Goal: Ask a question

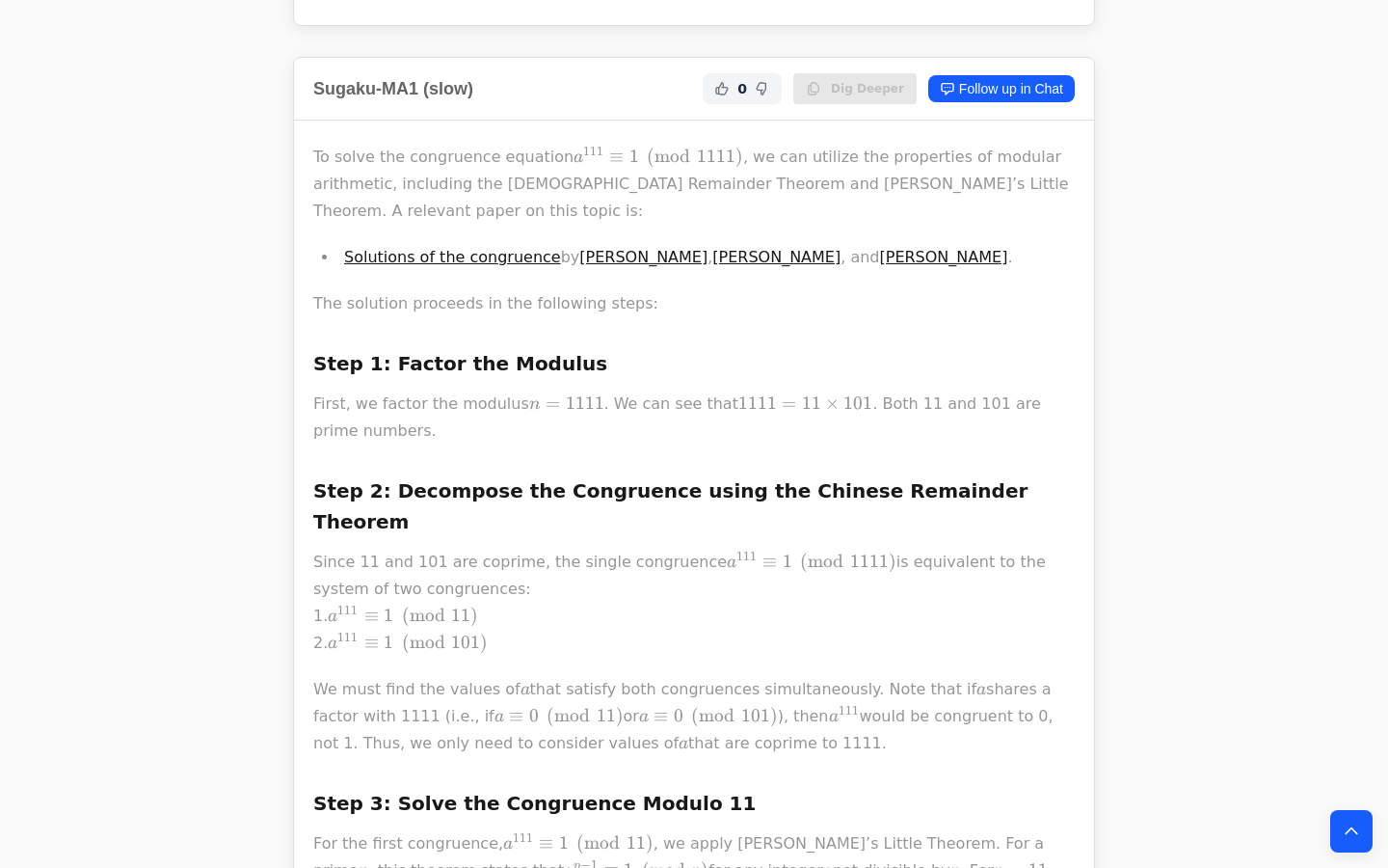
scroll to position [2314, 0]
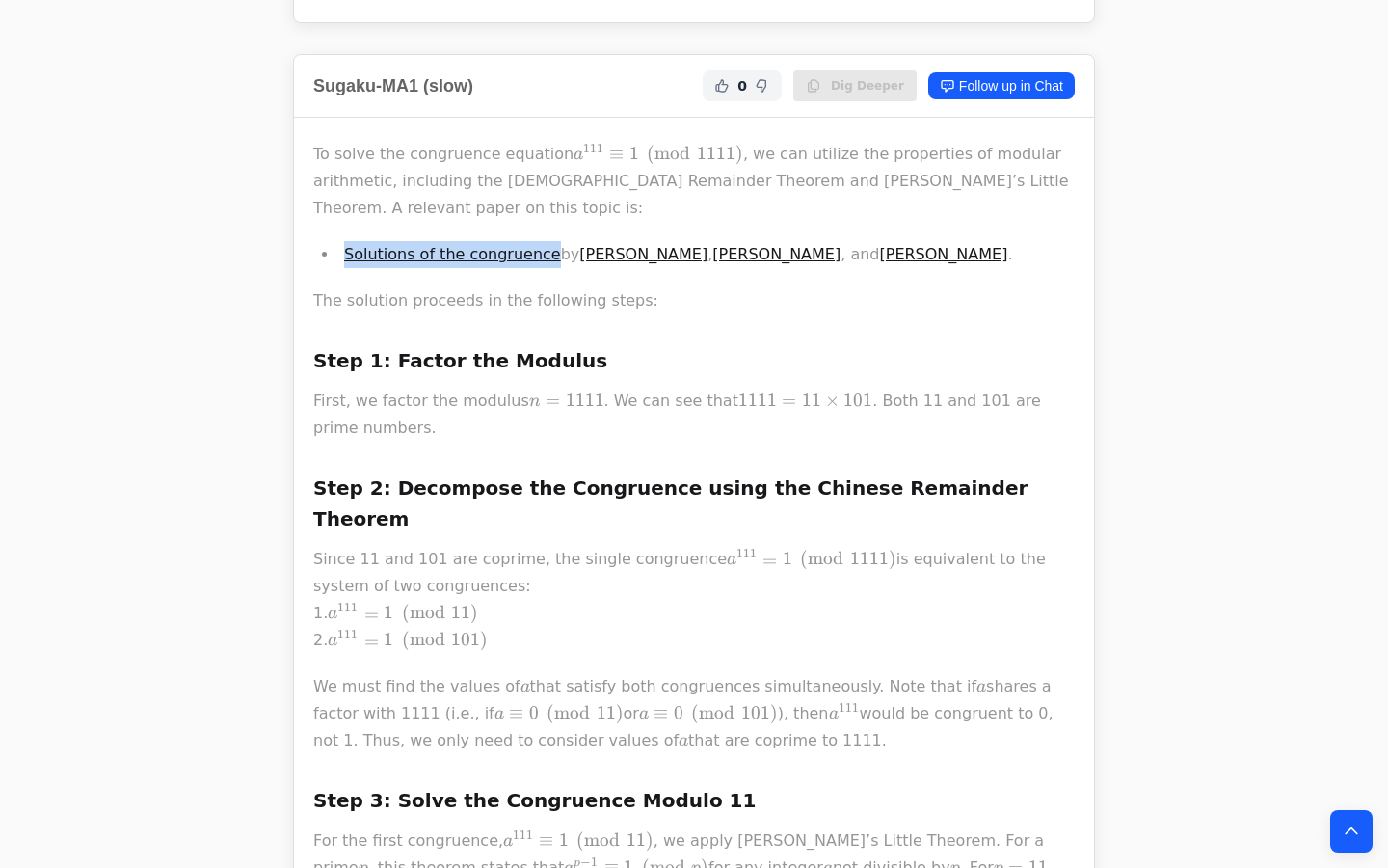
drag, startPoint x: 442, startPoint y: 350, endPoint x: 442, endPoint y: 386, distance: 36.0
click at [442, 387] on p "First, we factor the modulus n = 1111 n = 1111 n = 1111 . We can see that 1111 …" at bounding box center [694, 414] width 761 height 54
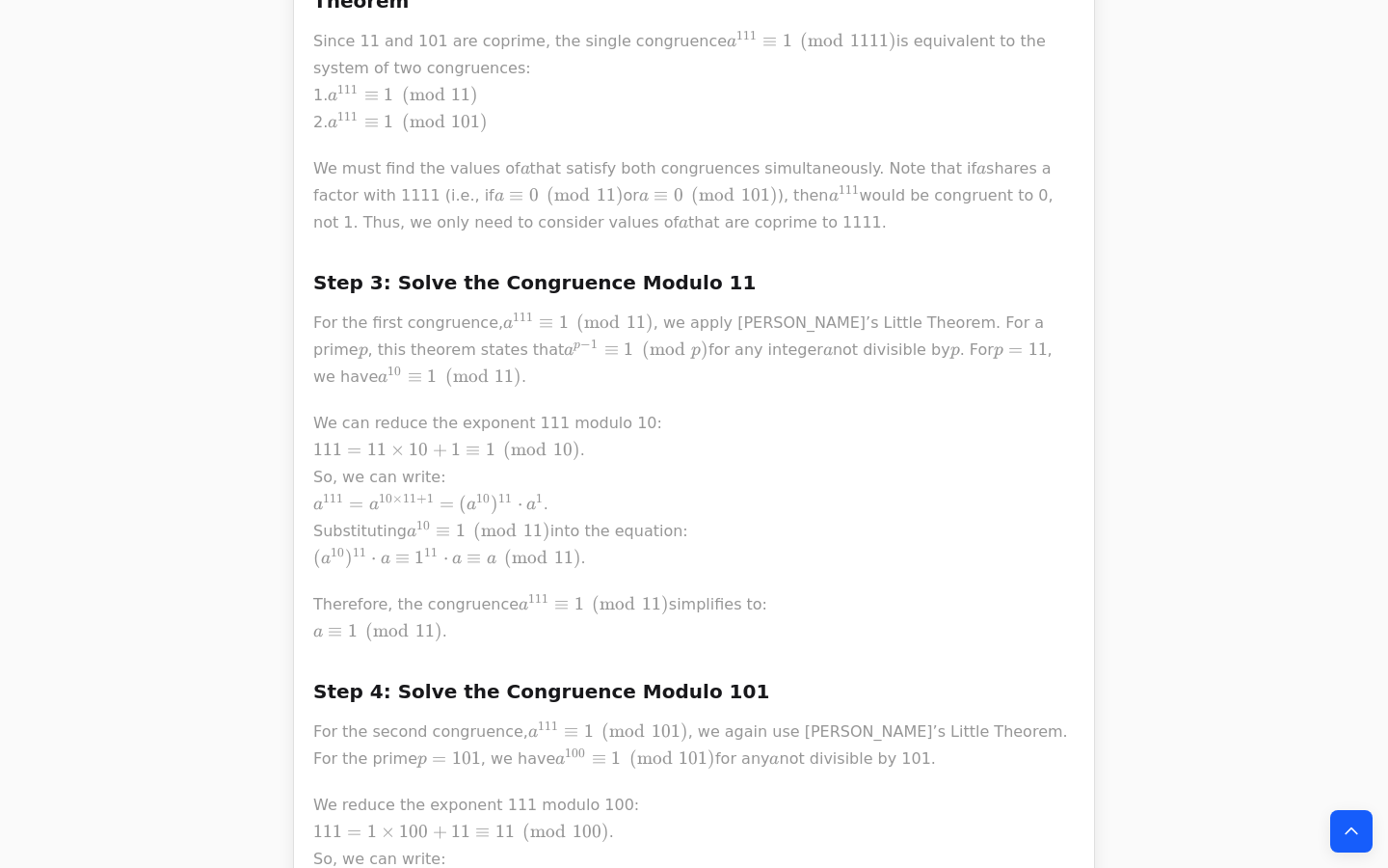
scroll to position [2833, 0]
click at [303, 465] on div "To solve the congruence equation a 111 ≡ 1 ( m o d 1111 ) a^{111} \equiv 1 \pmo…" at bounding box center [694, 762] width 800 height 2330
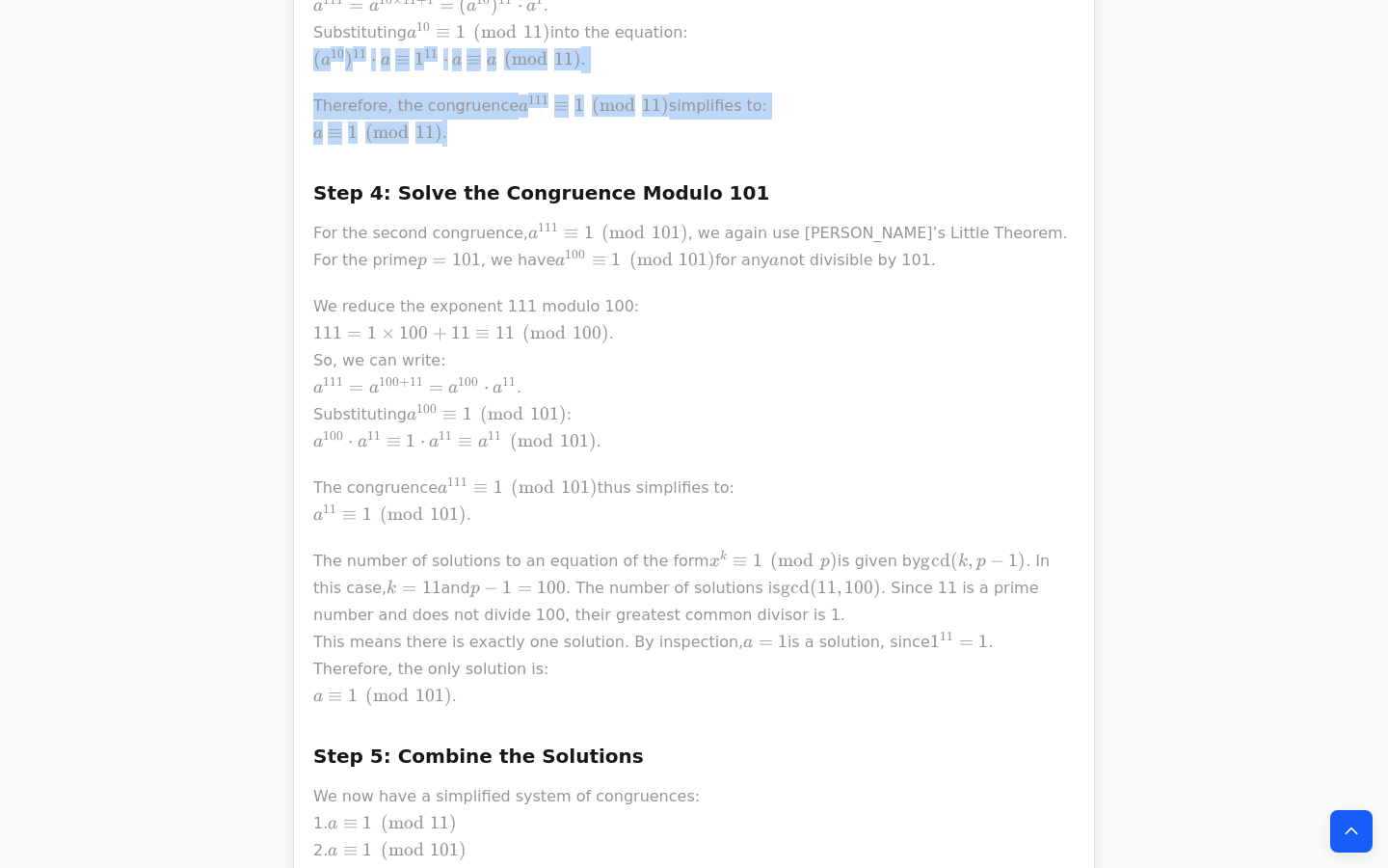
scroll to position [3338, 0]
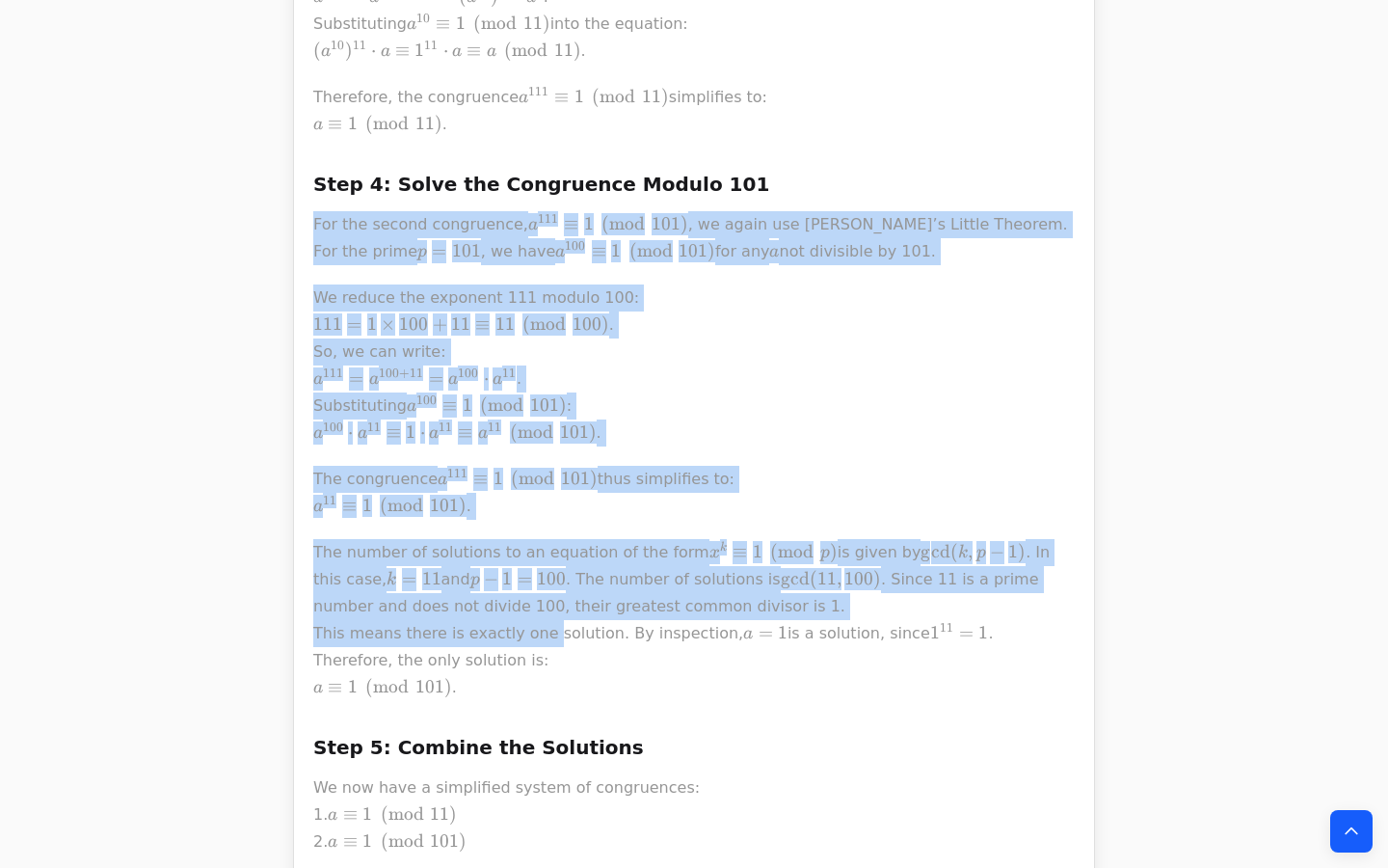
drag, startPoint x: 529, startPoint y: 541, endPoint x: 530, endPoint y: 572, distance: 31.0
click at [530, 572] on div "To solve the congruence equation a 111 ≡ 1 ( m o d 1111 ) a^{111} \equiv 1 \pmo…" at bounding box center [694, 257] width 761 height 2283
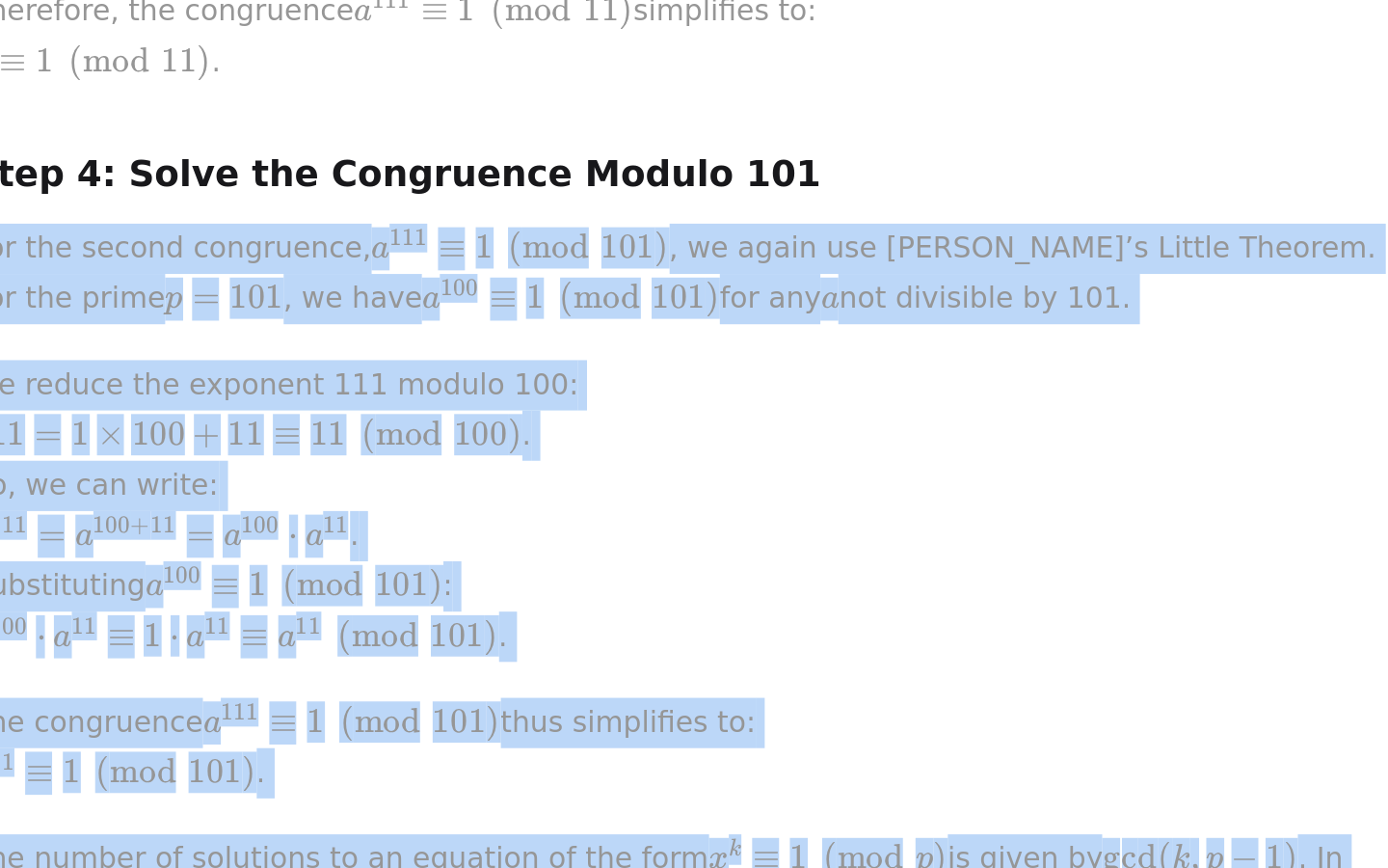
click at [688, 306] on p "We reduce the exponent 111 modulo 100: 111 = 1 × 100 + 11 ≡ 11 ( m o d 100 ) 11…" at bounding box center [694, 365] width 761 height 162
click at [731, 284] on p "We reduce the exponent 111 modulo 100: 111 = 1 × 100 + 11 ≡ 11 ( m o d 100 ) 11…" at bounding box center [694, 365] width 761 height 162
click at [611, 212] on p "For the second congruence, a 111 ≡ 1 ( m o d 101 ) a^{111} \equiv 1 \pmod{101} …" at bounding box center [694, 238] width 761 height 54
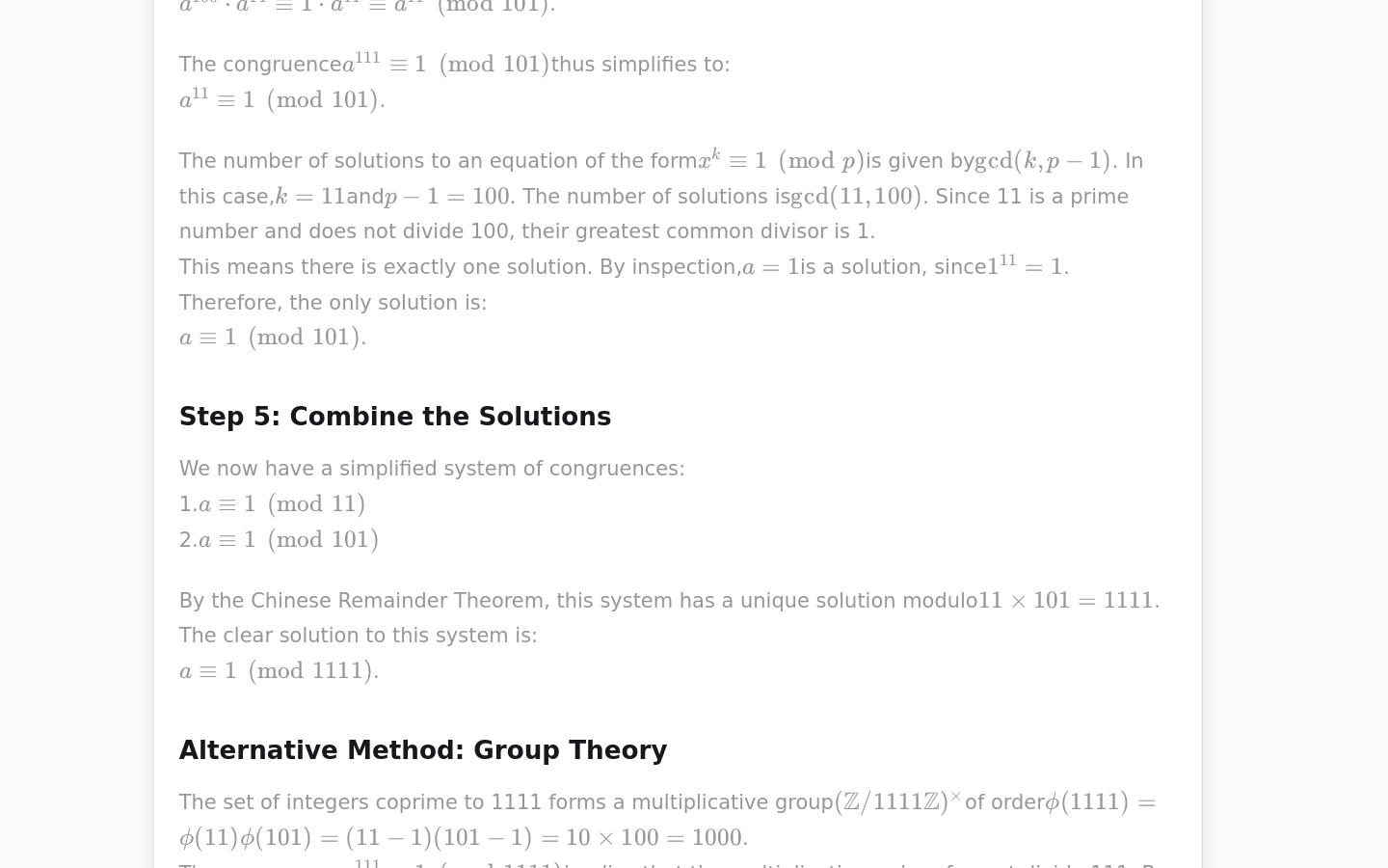
scroll to position [3564, 0]
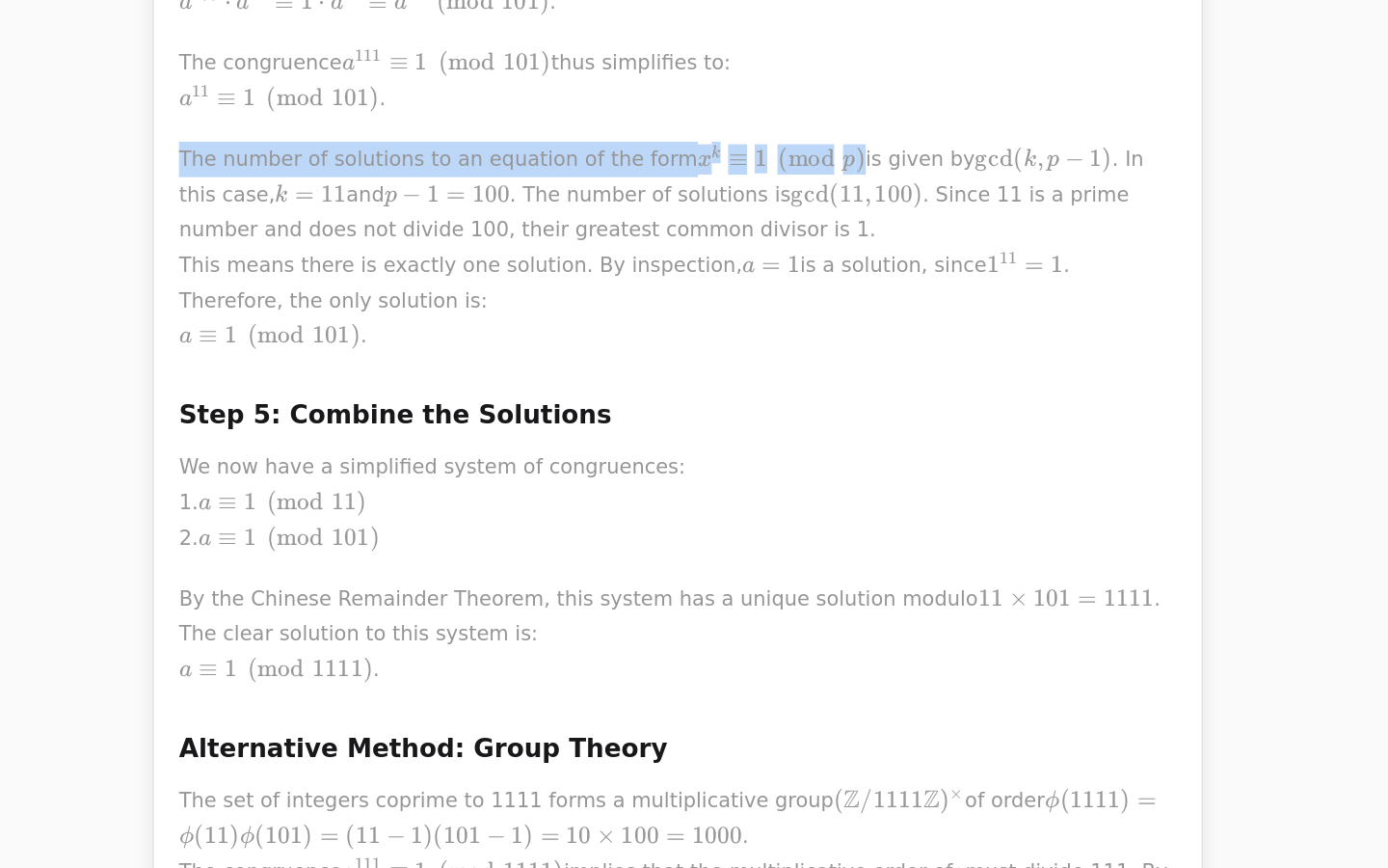
drag, startPoint x: 300, startPoint y: 240, endPoint x: 297, endPoint y: 249, distance: 9.5
click at [297, 249] on div "To solve the congruence equation a 111 ≡ 1 ( m o d 1111 ) a^{111} \equiv 1 \pmo…" at bounding box center [694, 32] width 800 height 2330
copy p "The number of solutions to an equation of the form x k ≡ 1 ( m o d p ) x^k \equ…"
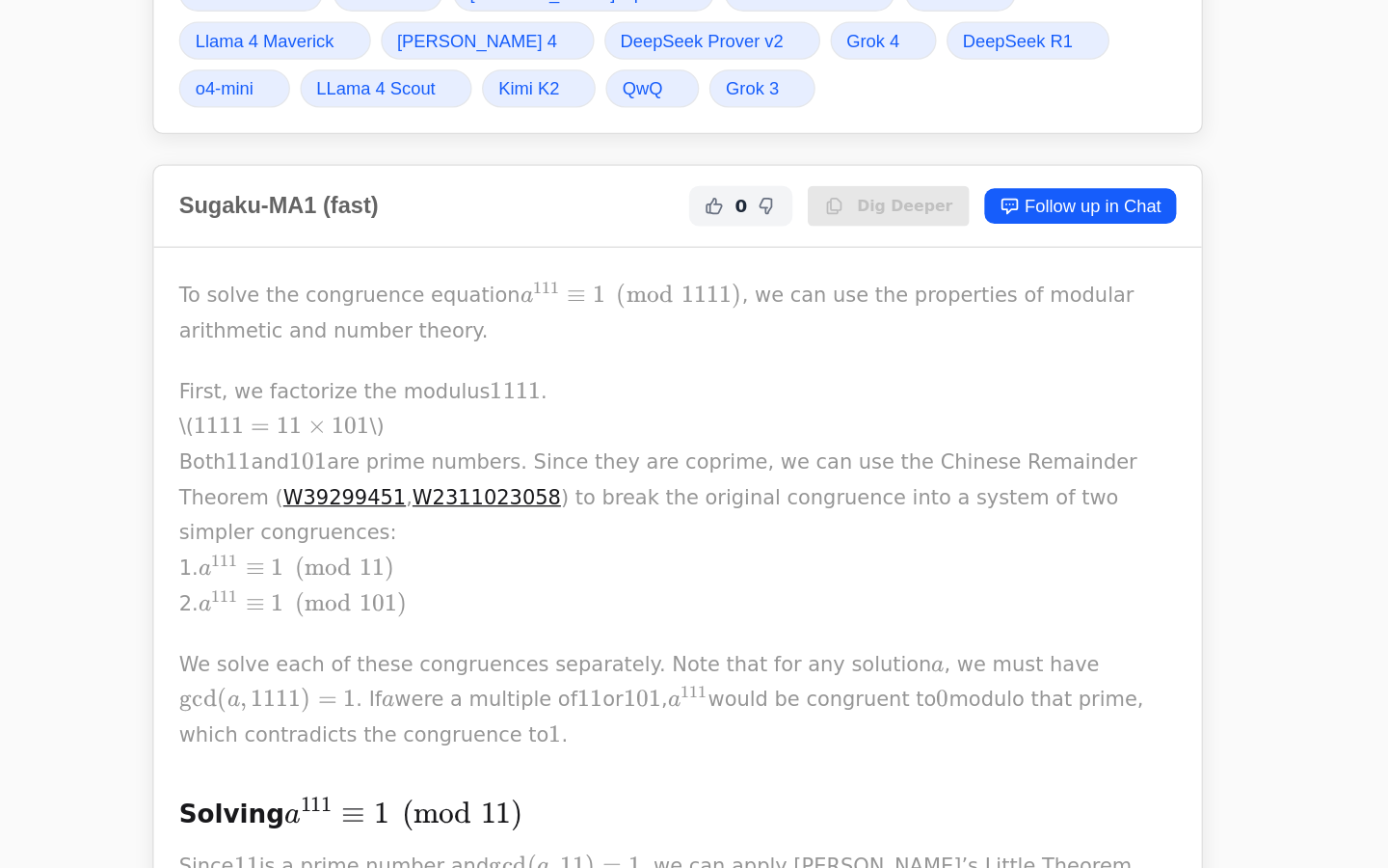
scroll to position [0, 0]
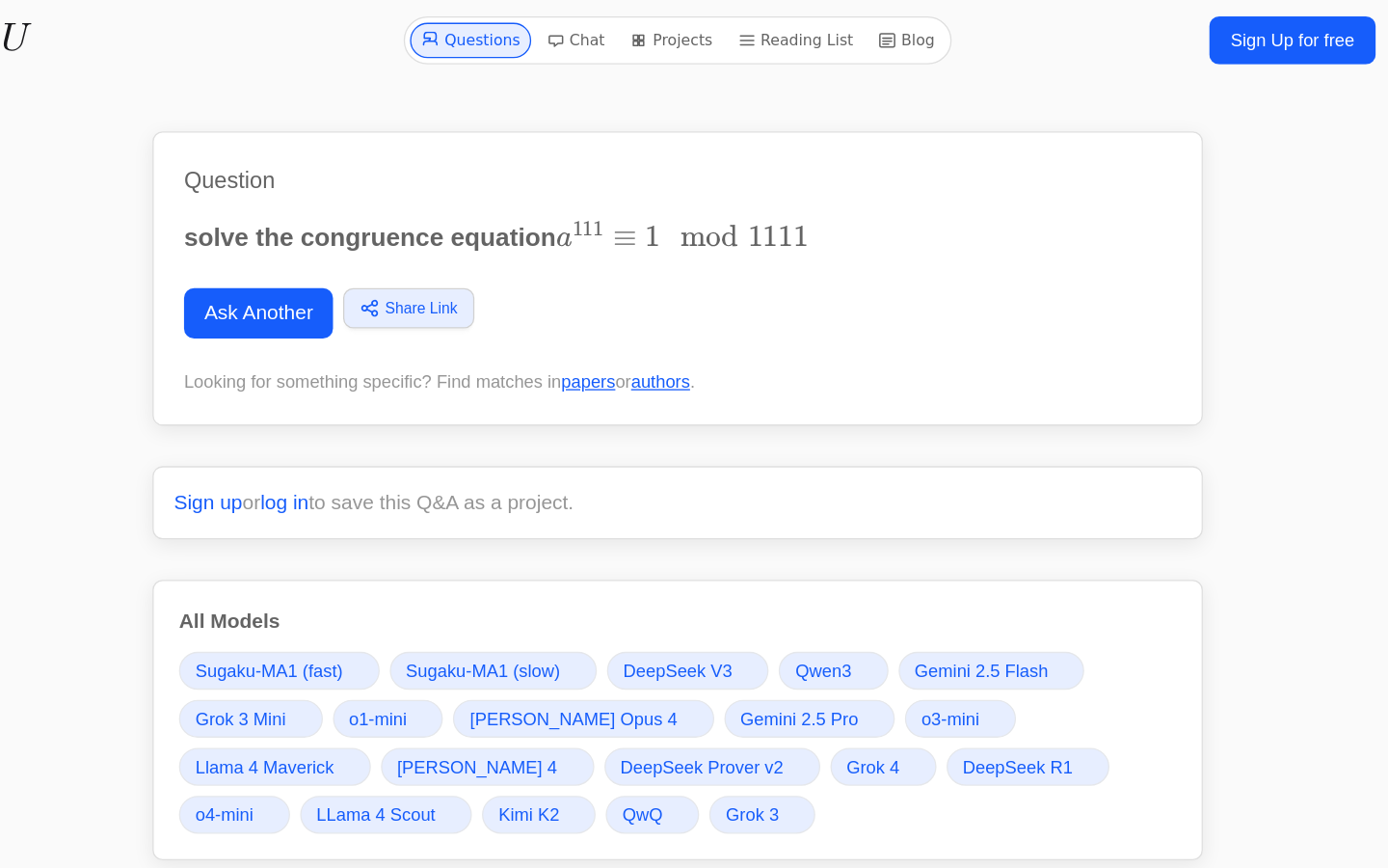
click at [445, 184] on p "solve the congruence equation a 111 ≡ 1 m o d     1111 a^{111}\equiv 1 \mod 111…" at bounding box center [694, 182] width 754 height 30
click at [369, 250] on link "Ask Another" at bounding box center [374, 238] width 114 height 39
click at [371, 228] on link "Ask Another" at bounding box center [374, 238] width 114 height 39
drag, startPoint x: 379, startPoint y: 238, endPoint x: 497, endPoint y: 402, distance: 202.0
click at [379, 238] on link "Ask Another" at bounding box center [374, 238] width 114 height 39
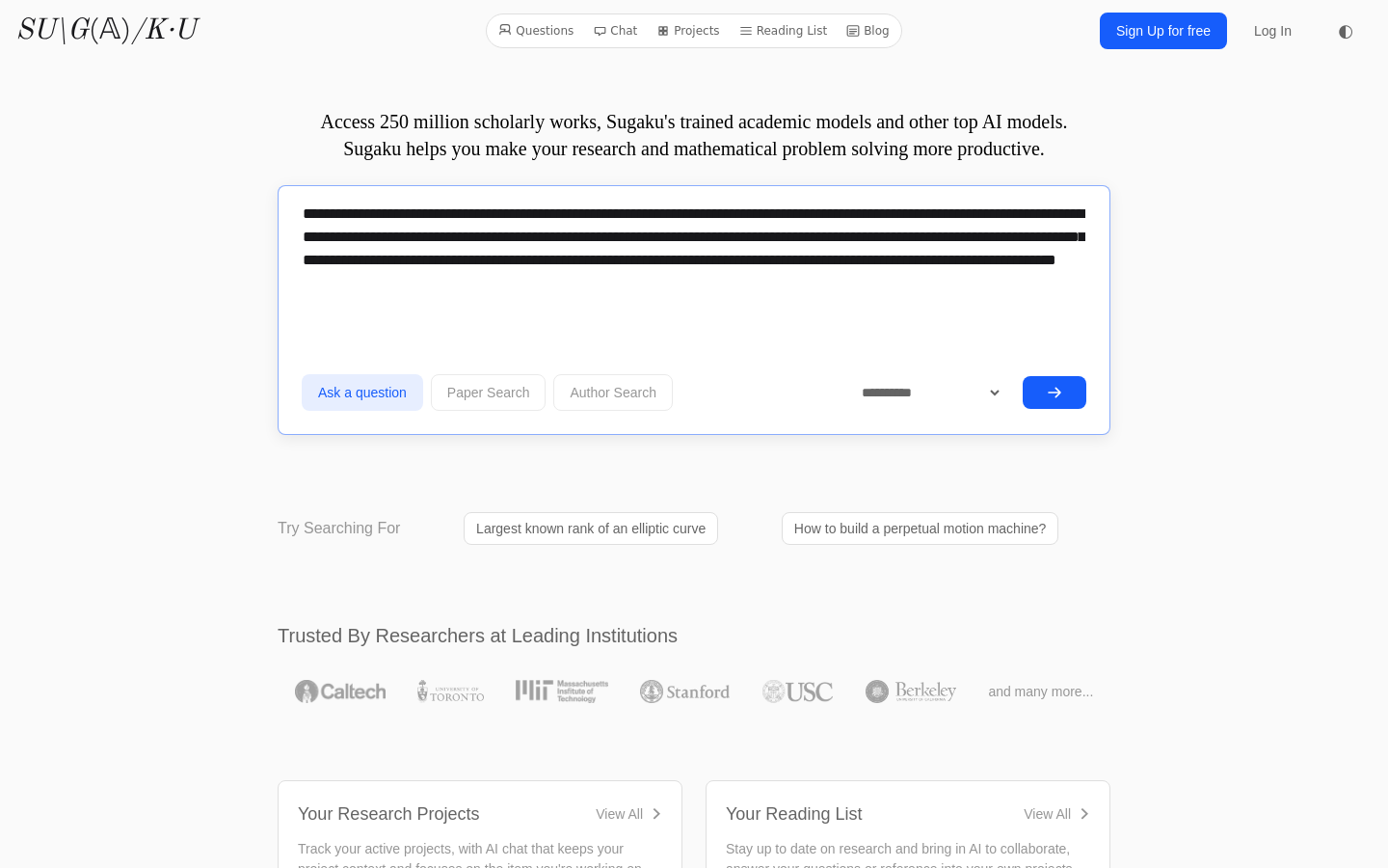
click at [572, 264] on textarea "**********" at bounding box center [694, 247] width 785 height 116
type textarea "**********"
click at [1037, 387] on button "submit" at bounding box center [1055, 392] width 64 height 33
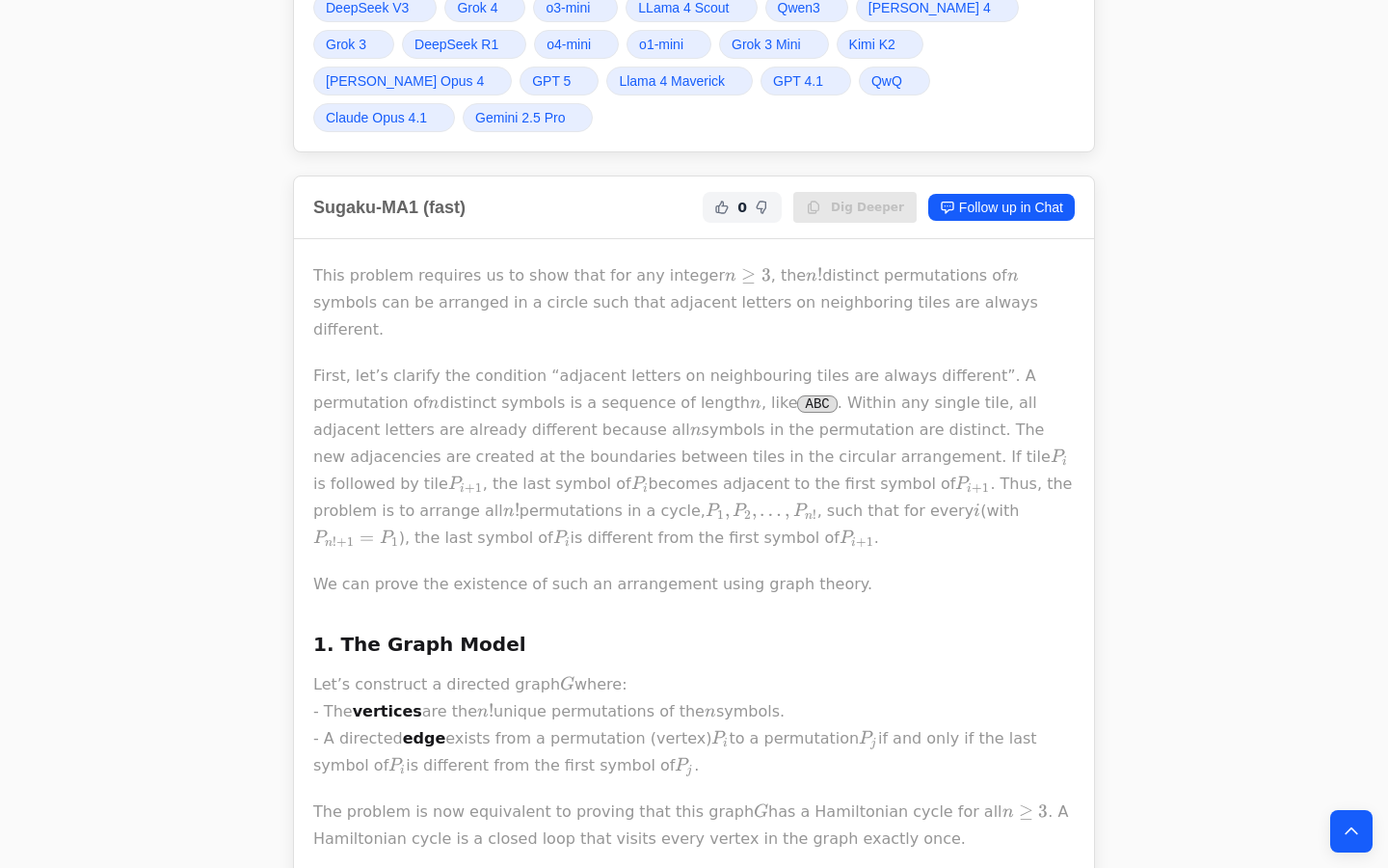
scroll to position [648, 0]
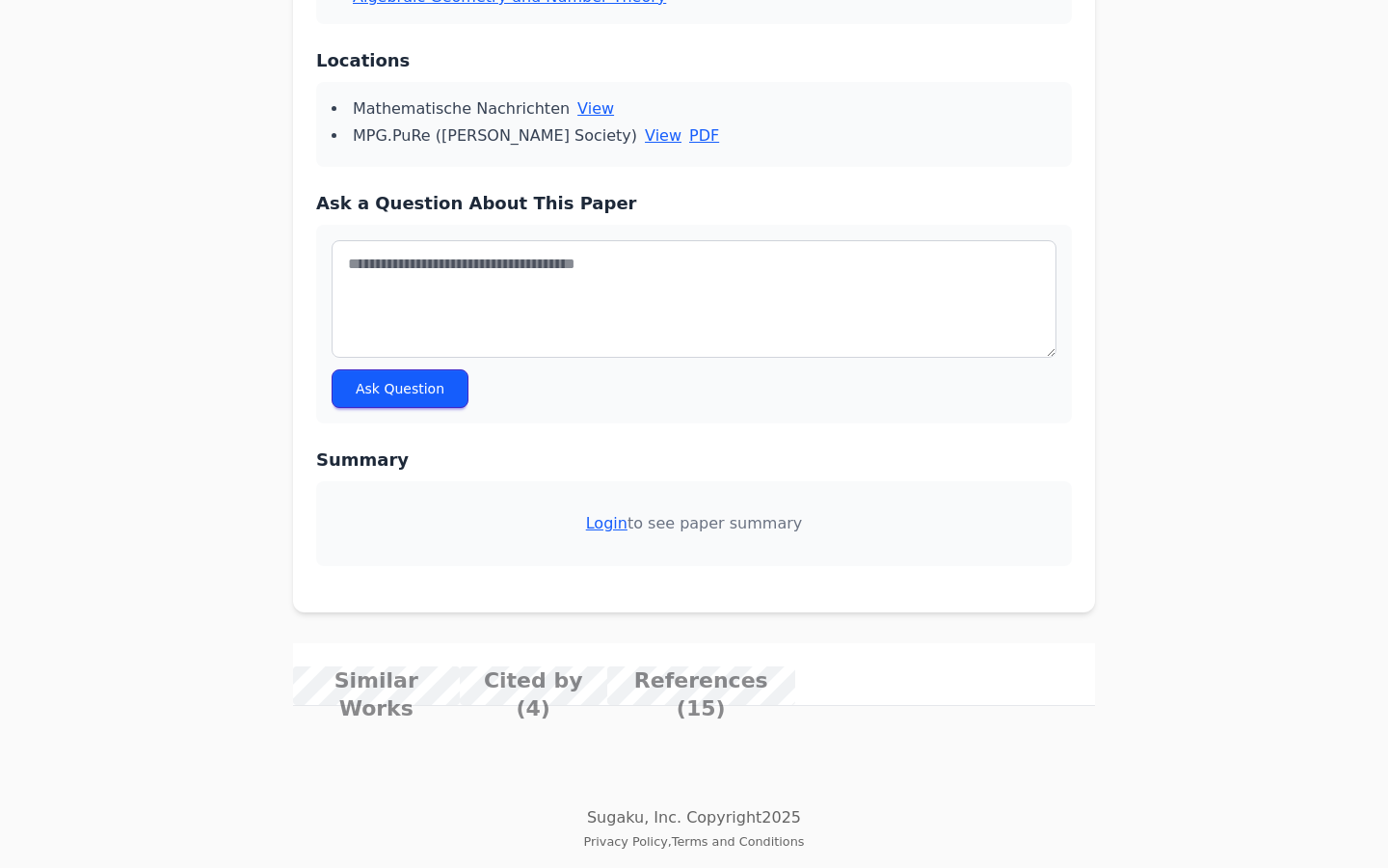
scroll to position [4395, 0]
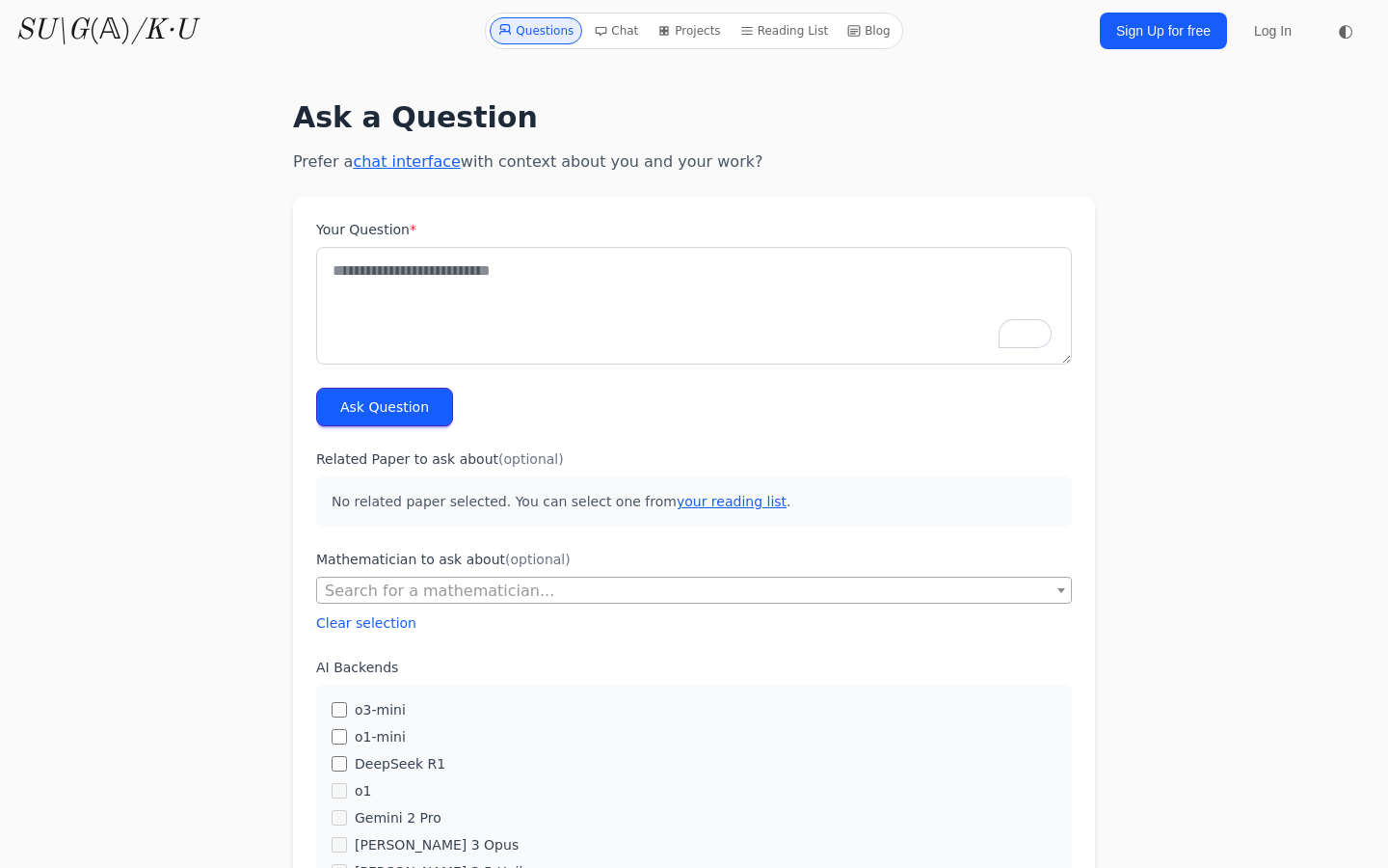
click at [398, 598] on span "Search for a mathematician..." at bounding box center [440, 591] width 230 height 18
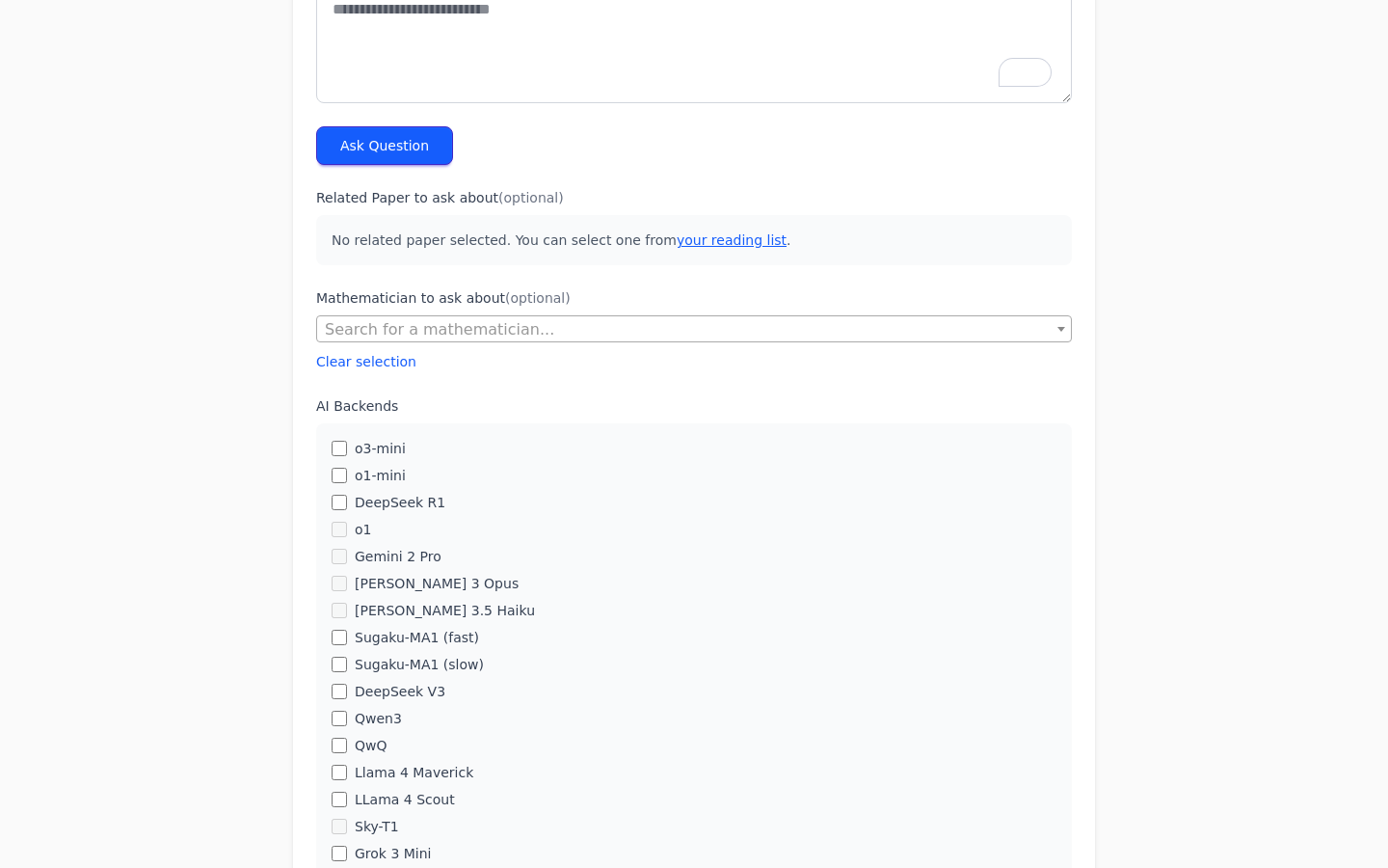
click at [209, 583] on div "Ask a Question Prefer a chat interface with context about you and your work? Yo…" at bounding box center [694, 651] width 1172 height 1672
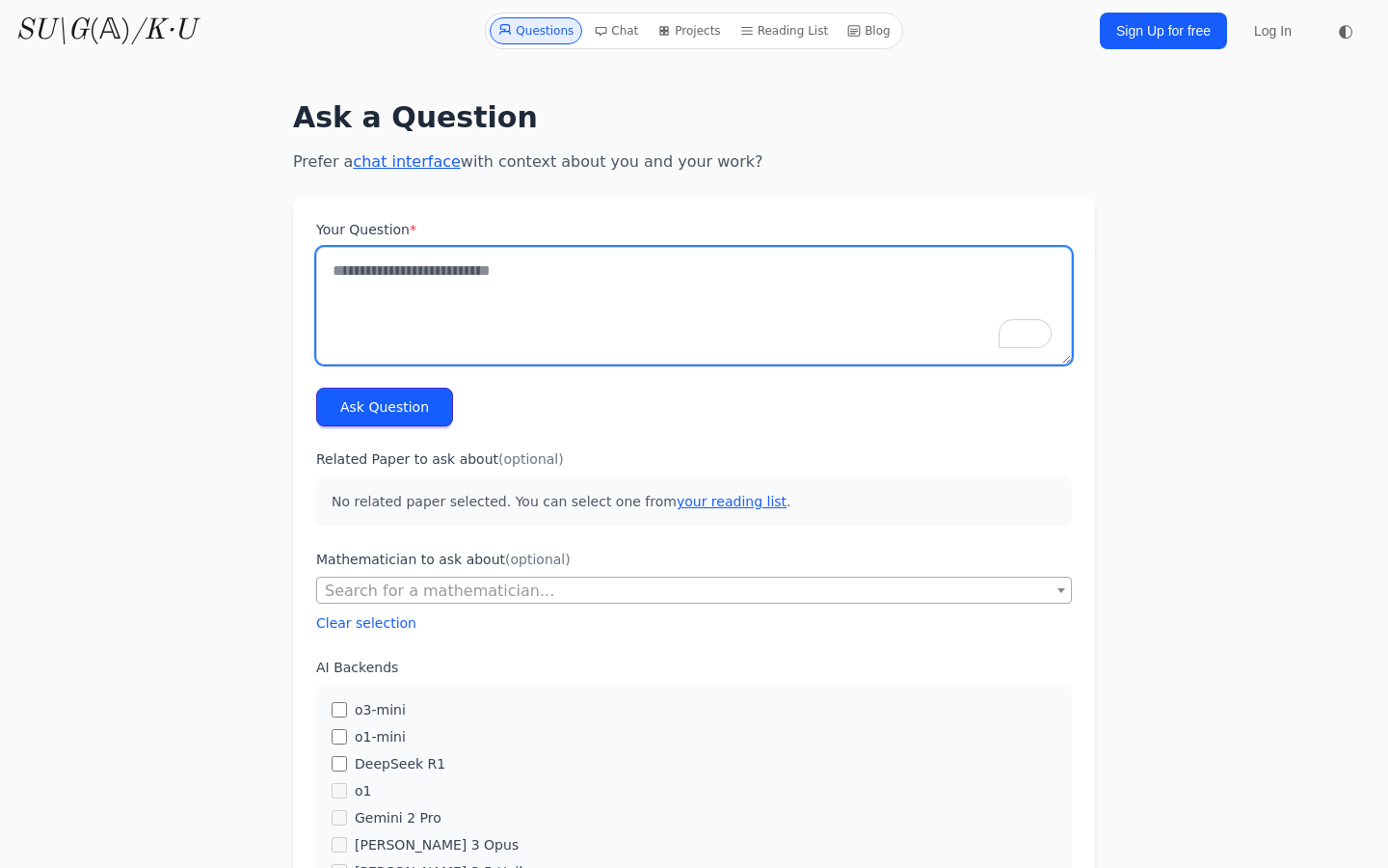
click at [458, 264] on textarea "Your Question *" at bounding box center [694, 305] width 756 height 118
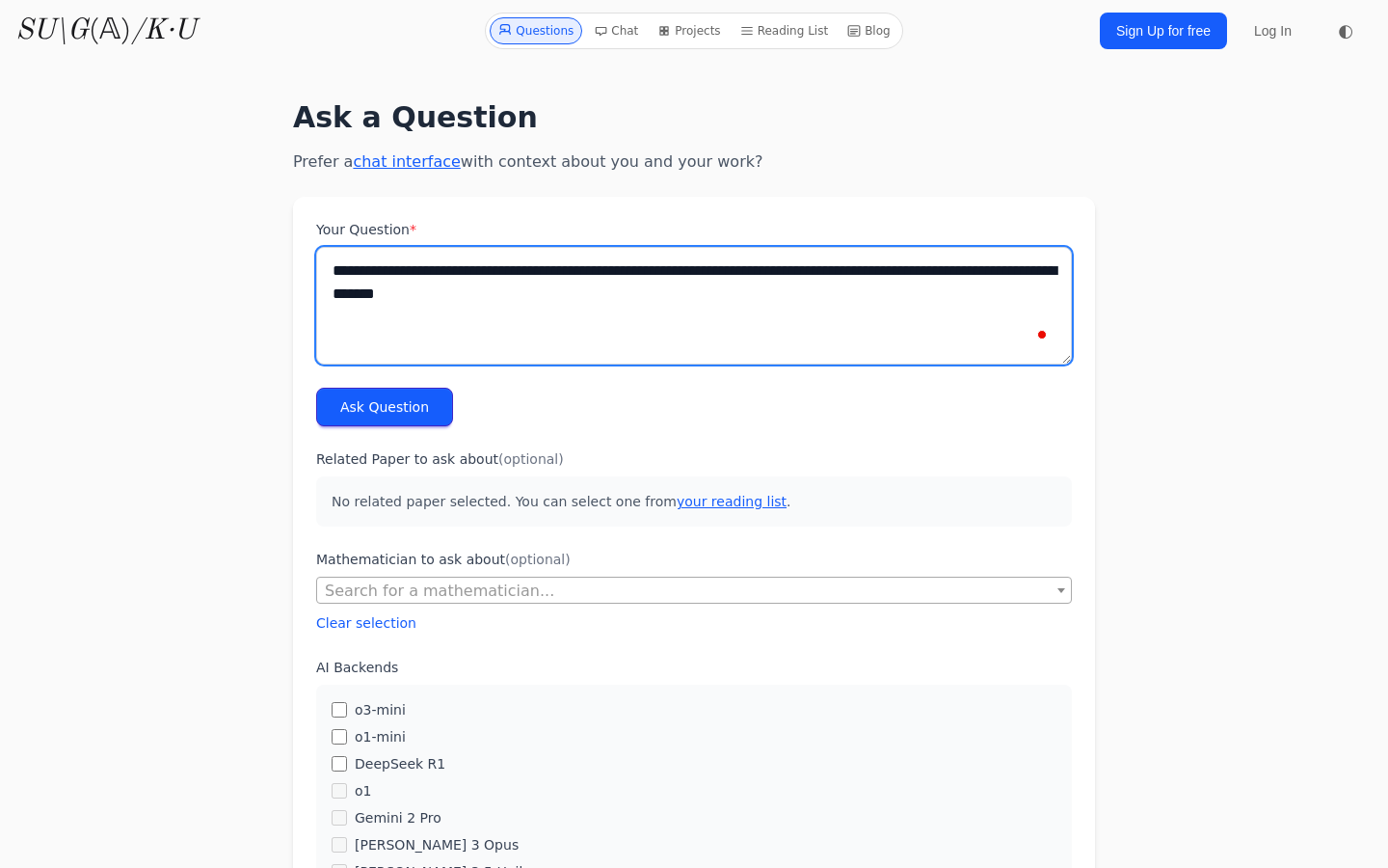
click at [437, 296] on textarea "**********" at bounding box center [694, 305] width 756 height 118
click at [644, 291] on textarea "**********" at bounding box center [694, 305] width 756 height 118
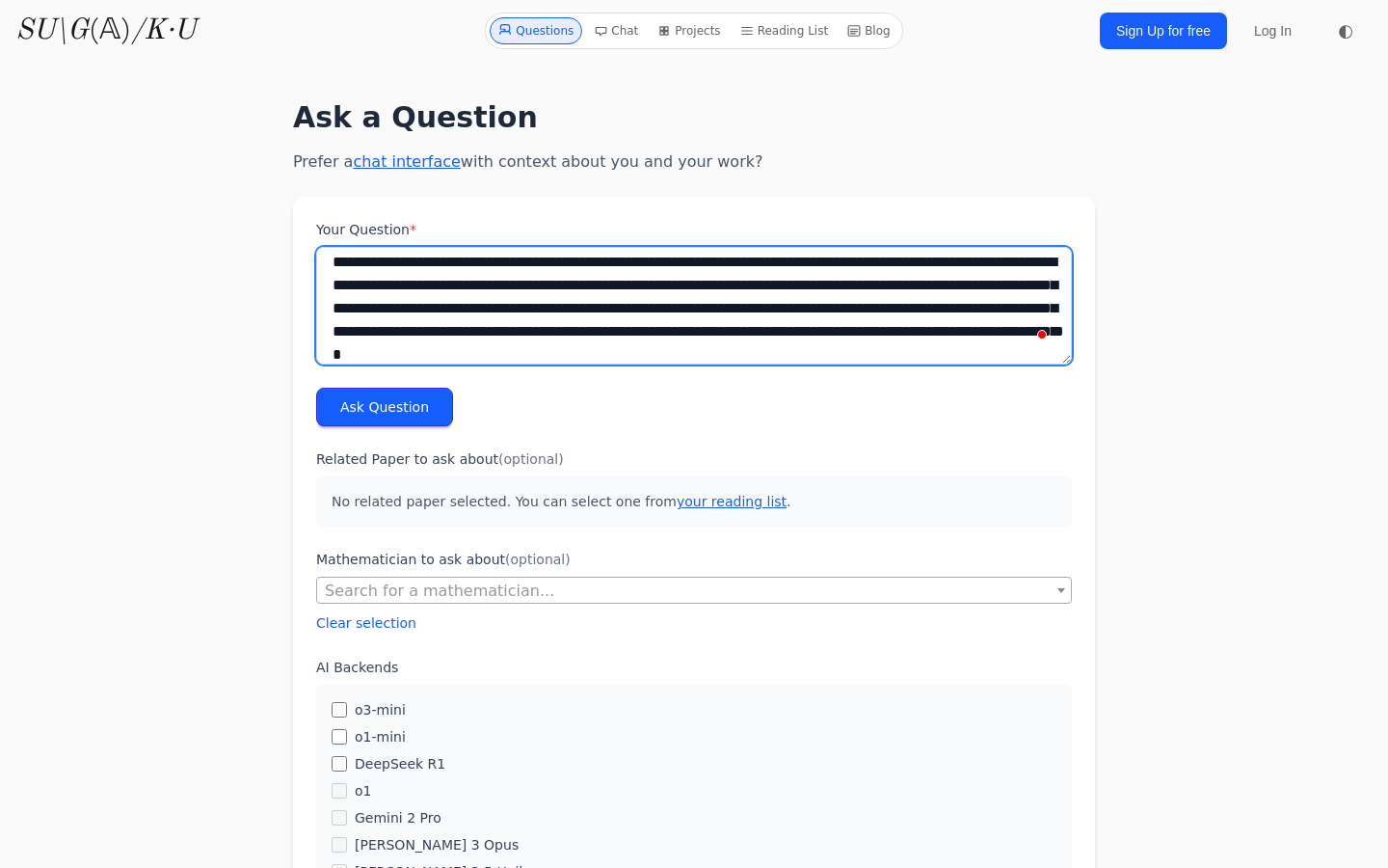
scroll to position [32, 0]
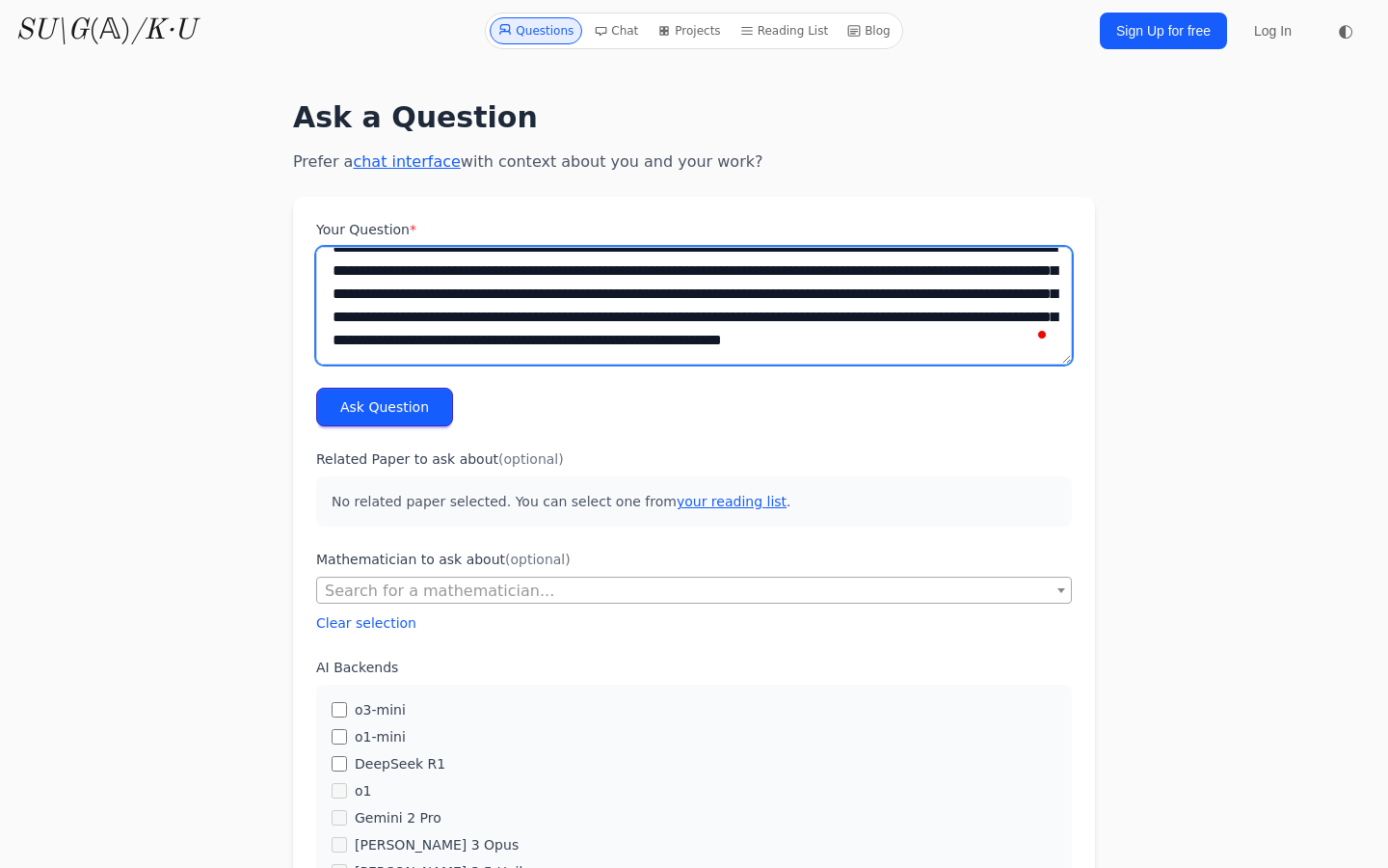
click at [841, 349] on textarea "**********" at bounding box center [694, 305] width 756 height 118
type textarea "**********"
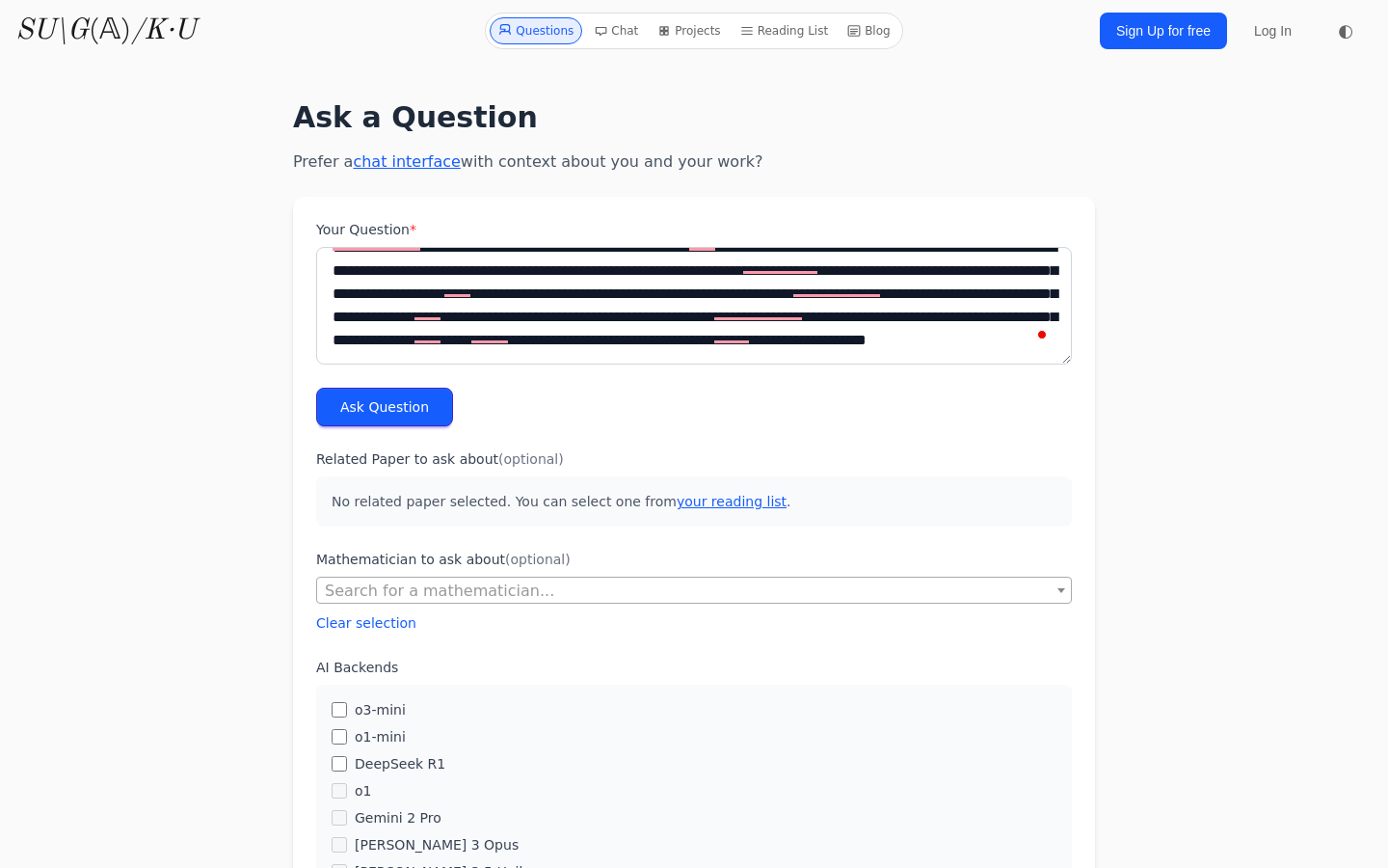
click at [426, 404] on button "Ask Question" at bounding box center [384, 406] width 137 height 39
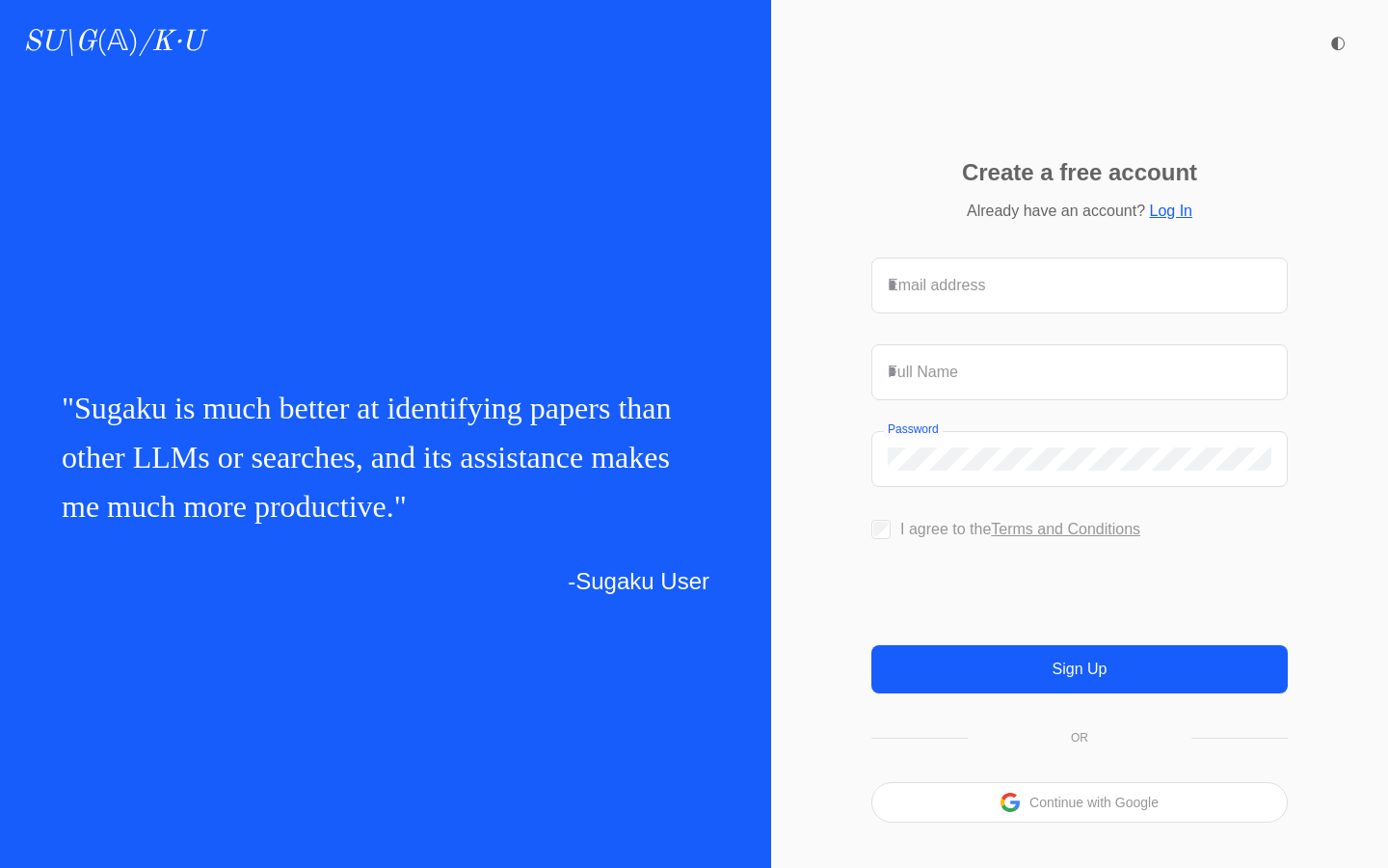
scroll to position [9, 0]
click at [1085, 809] on p "Continue with Google" at bounding box center [1094, 802] width 129 height 14
click at [1063, 809] on p "Continue with Google" at bounding box center [1094, 802] width 129 height 14
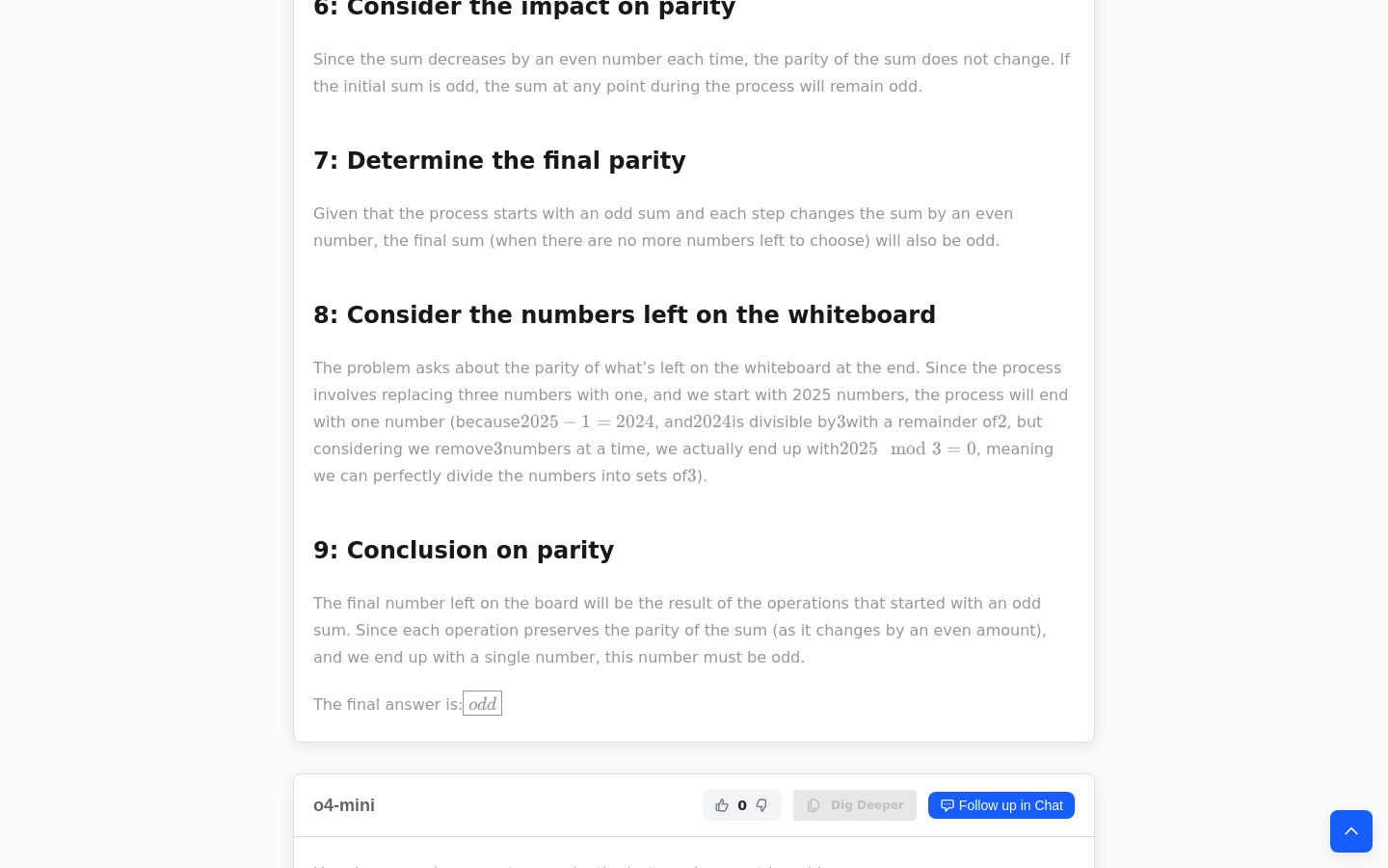
scroll to position [9072, 0]
